Goal: Task Accomplishment & Management: Manage account settings

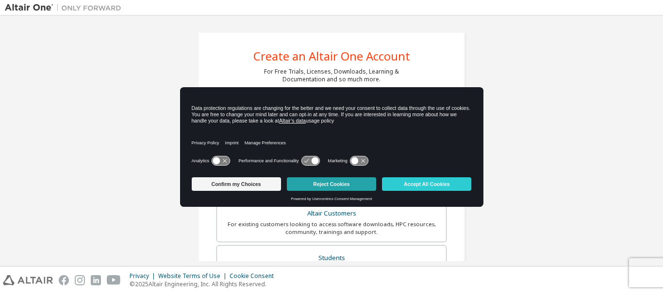
click at [314, 185] on button "Reject Cookies" at bounding box center [331, 185] width 89 height 14
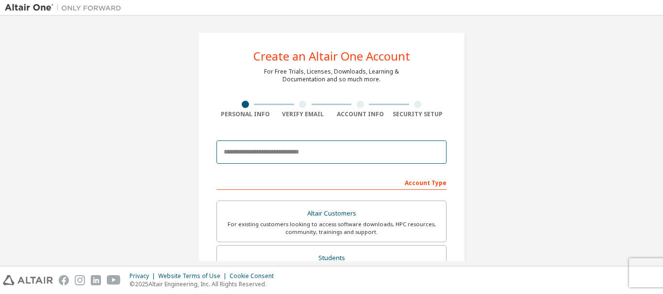
click at [279, 153] on input "email" at bounding box center [331, 152] width 230 height 23
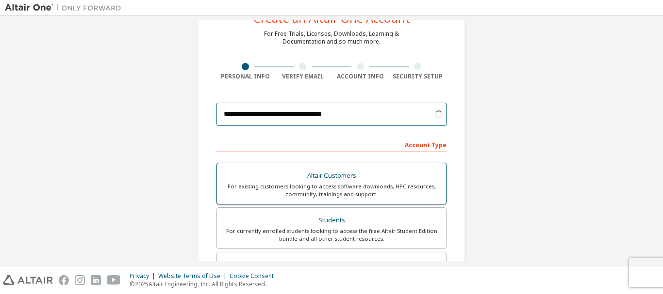
scroll to position [97, 0]
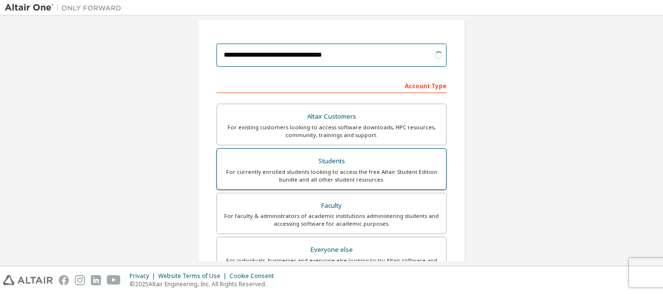
type input "**********"
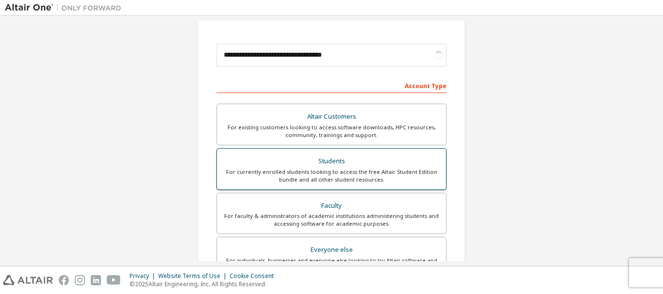
click at [342, 159] on div "Students" at bounding box center [331, 162] width 217 height 14
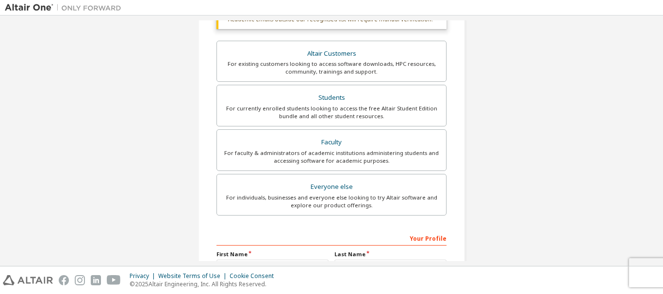
scroll to position [291, 0]
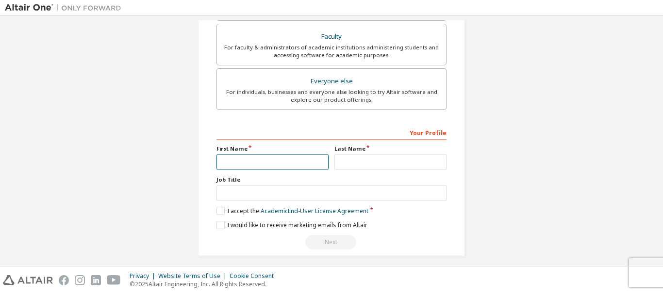
click at [272, 158] on input "text" at bounding box center [272, 162] width 112 height 16
type input "******"
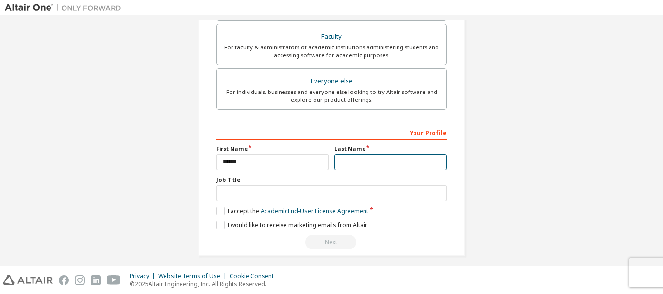
click at [379, 162] on input "text" at bounding box center [390, 162] width 112 height 16
type input "*******"
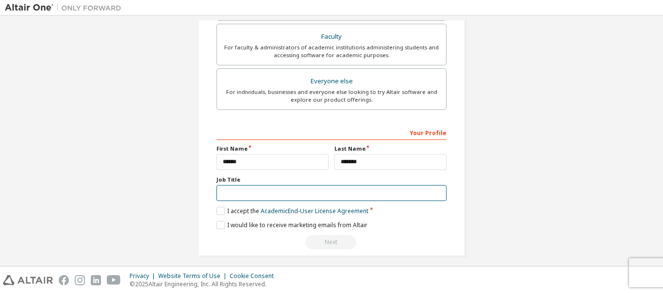
click at [321, 193] on input "text" at bounding box center [331, 193] width 230 height 16
type input "**********"
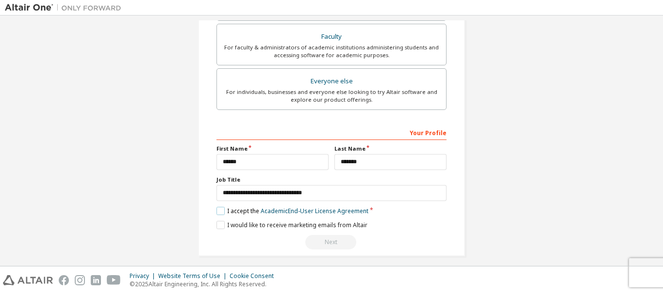
click at [216, 209] on label "I accept the Academic End-User License Agreement" at bounding box center [292, 211] width 152 height 8
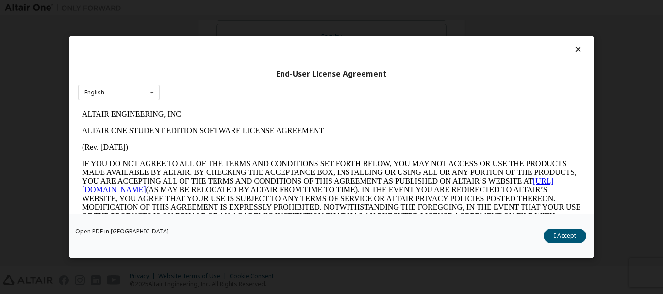
scroll to position [0, 0]
click at [133, 98] on div "English English" at bounding box center [118, 93] width 81 height 16
click at [132, 104] on div "English" at bounding box center [119, 108] width 81 height 16
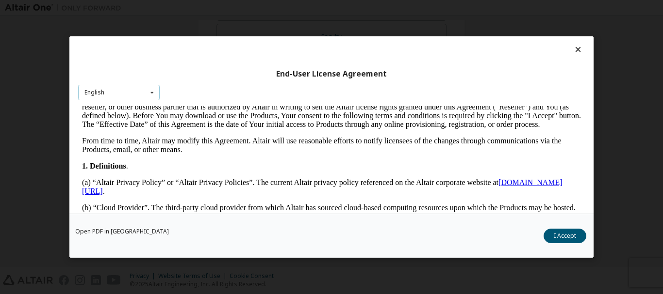
scroll to position [146, 0]
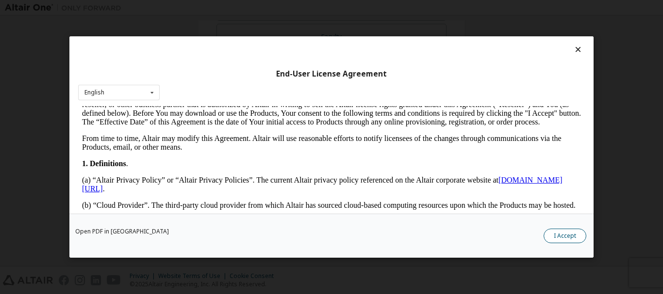
click at [575, 233] on button "I Accept" at bounding box center [564, 236] width 43 height 15
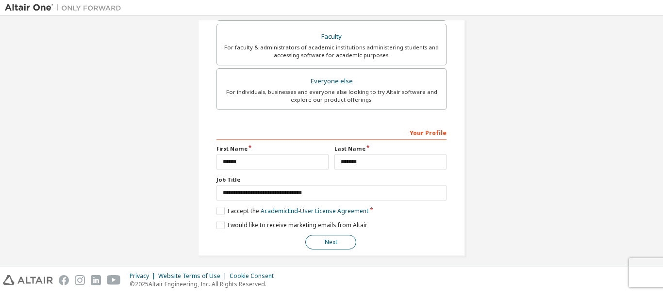
click at [320, 240] on button "Next" at bounding box center [330, 242] width 51 height 15
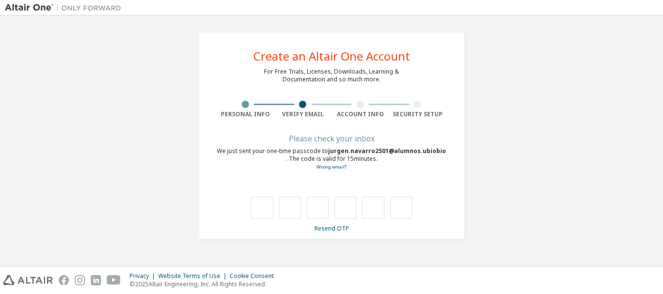
scroll to position [0, 0]
click at [247, 104] on div at bounding box center [245, 104] width 7 height 7
click at [331, 228] on link "Resend OTP" at bounding box center [331, 229] width 34 height 8
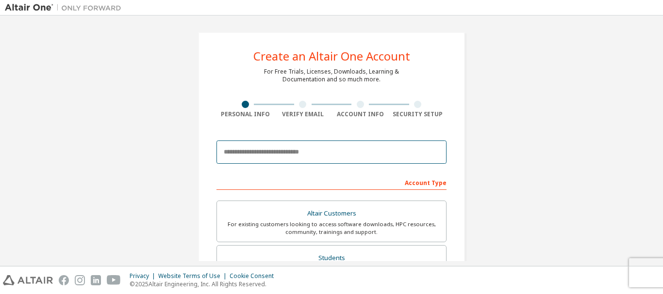
click at [269, 154] on input "email" at bounding box center [331, 152] width 230 height 23
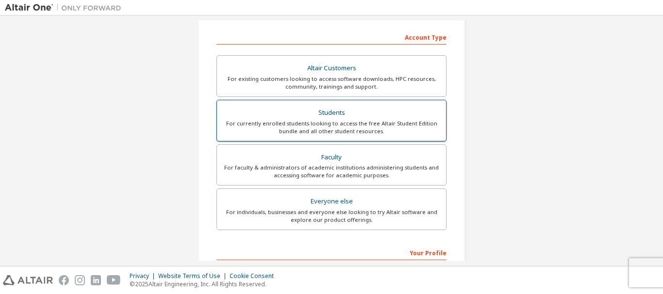
type input "**********"
click at [331, 117] on div "Students" at bounding box center [331, 113] width 217 height 14
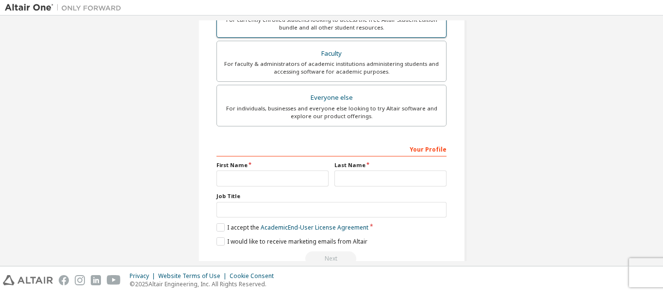
scroll to position [273, 0]
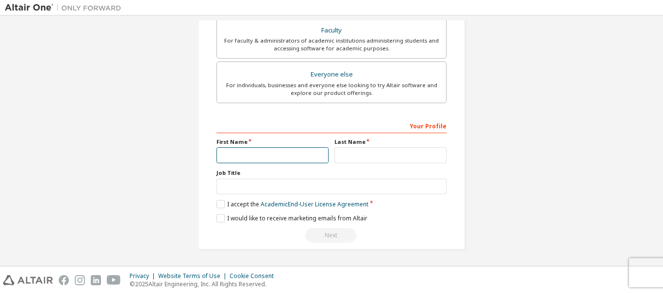
click at [302, 154] on input "text" at bounding box center [272, 155] width 112 height 16
type input "*"
type input "******"
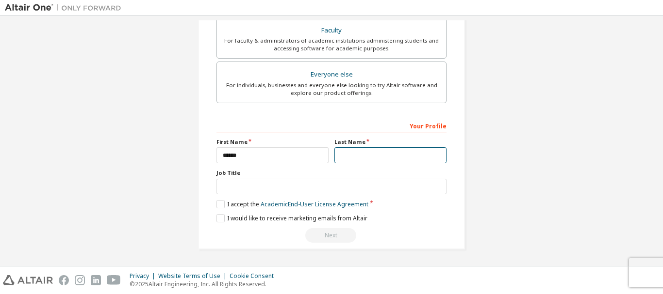
click at [347, 158] on input "text" at bounding box center [390, 155] width 112 height 16
type input "*******"
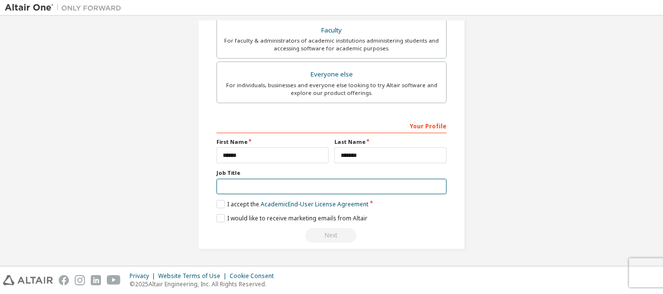
click at [345, 190] on input "text" at bounding box center [331, 187] width 230 height 16
type input "**********"
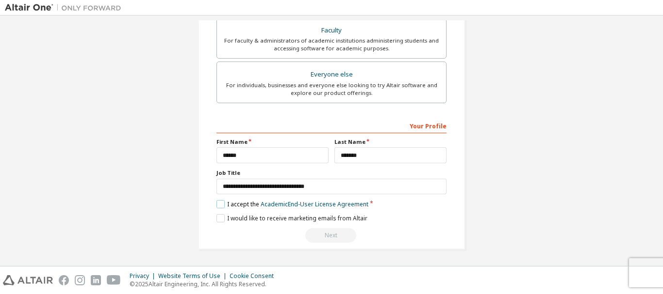
click at [217, 202] on label "I accept the Academic End-User License Agreement" at bounding box center [292, 204] width 152 height 8
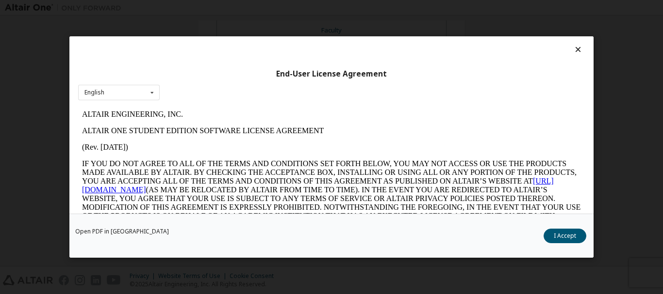
scroll to position [0, 0]
drag, startPoint x: 574, startPoint y: 240, endPoint x: 560, endPoint y: 239, distance: 14.6
click at [574, 239] on button "I Accept" at bounding box center [564, 236] width 43 height 15
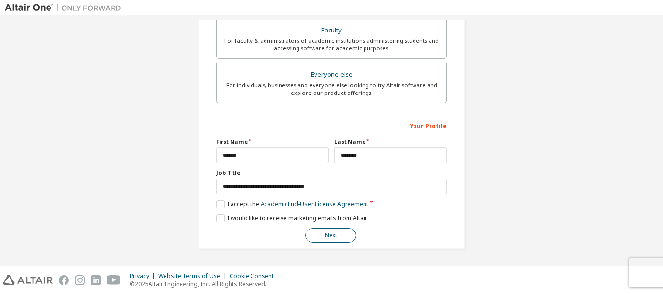
click at [314, 232] on button "Next" at bounding box center [330, 235] width 51 height 15
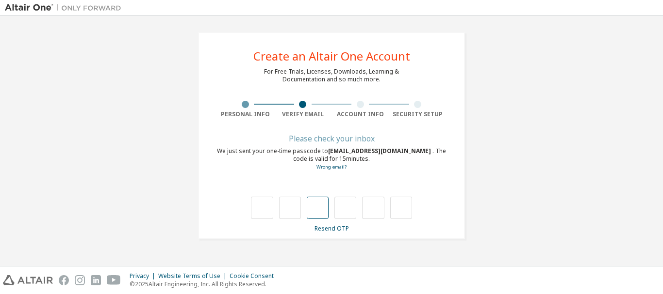
type input "*"
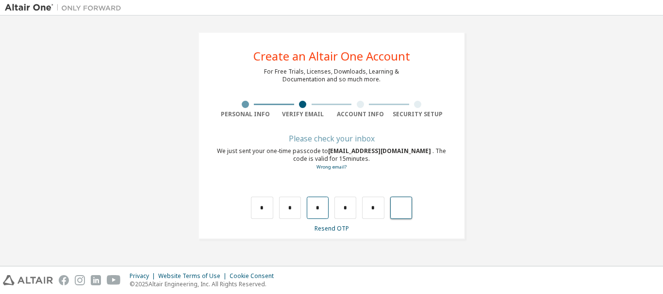
type input "*"
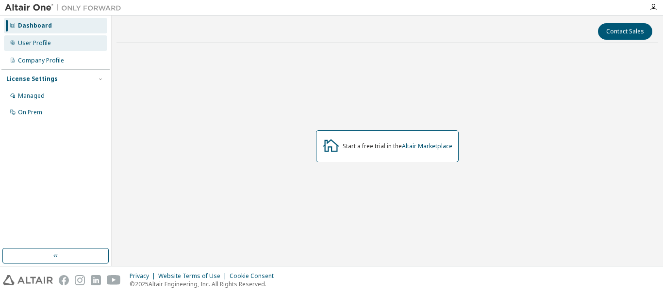
click at [80, 47] on div "User Profile" at bounding box center [55, 43] width 103 height 16
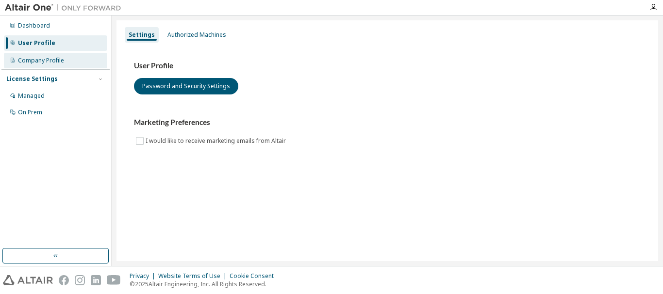
click at [80, 58] on div "Company Profile" at bounding box center [55, 61] width 103 height 16
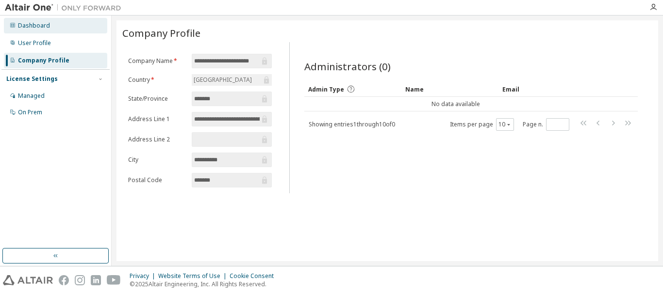
click at [64, 28] on div "Dashboard" at bounding box center [55, 26] width 103 height 16
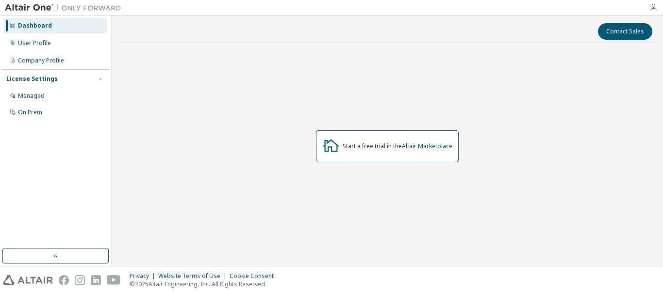
click at [654, 9] on icon "button" at bounding box center [653, 7] width 8 height 8
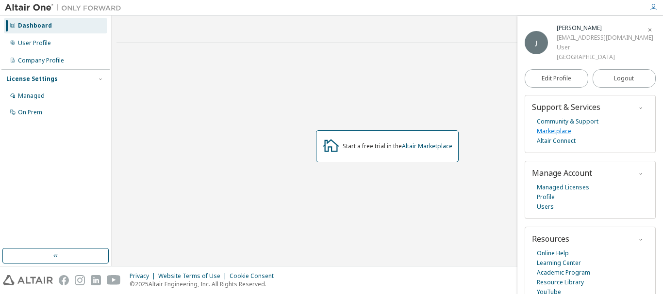
click at [563, 136] on link "Marketplace" at bounding box center [554, 132] width 34 height 10
